Goal: Share content

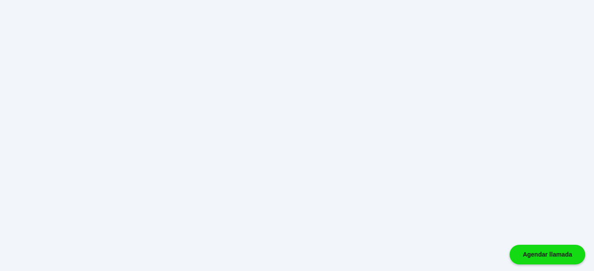
click at [345, 0] on html "Agendar llamada" at bounding box center [297, 0] width 594 height 0
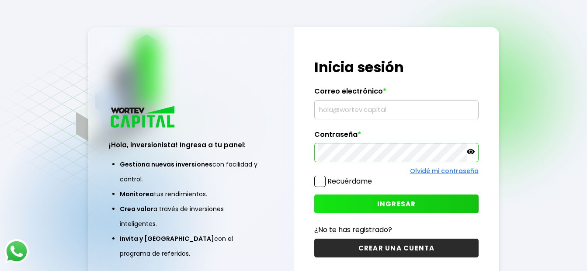
type input "[PERSON_NAME][EMAIL_ADDRESS][PERSON_NAME][DOMAIN_NAME]"
click at [407, 203] on span "INGRESAR" at bounding box center [396, 203] width 39 height 9
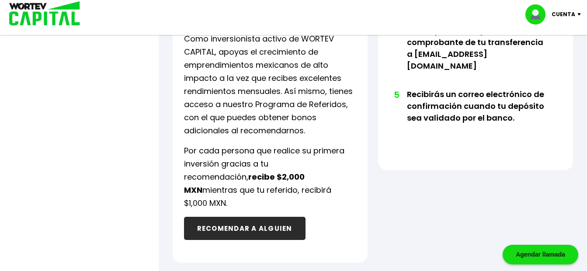
scroll to position [551, 0]
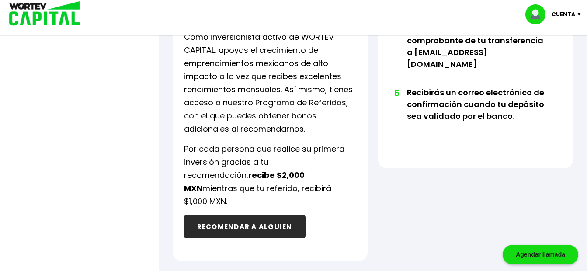
click at [259, 215] on button "RECOMENDAR A ALGUIEN" at bounding box center [245, 226] width 122 height 23
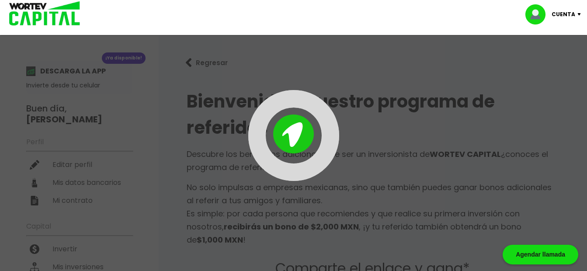
type input "[URL][DOMAIN_NAME][PERSON_NAME][PERSON_NAME]"
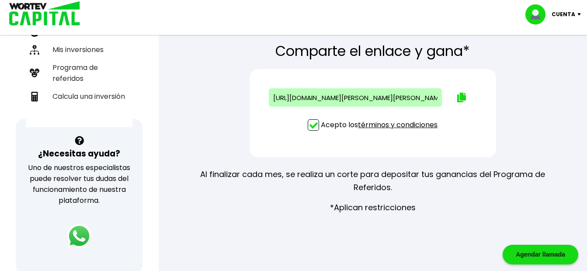
scroll to position [218, 0]
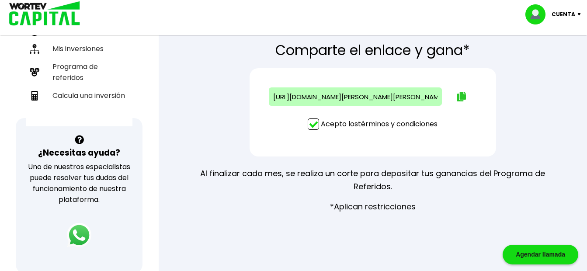
click at [465, 92] on img at bounding box center [461, 97] width 9 height 10
